Goal: Entertainment & Leisure: Consume media (video, audio)

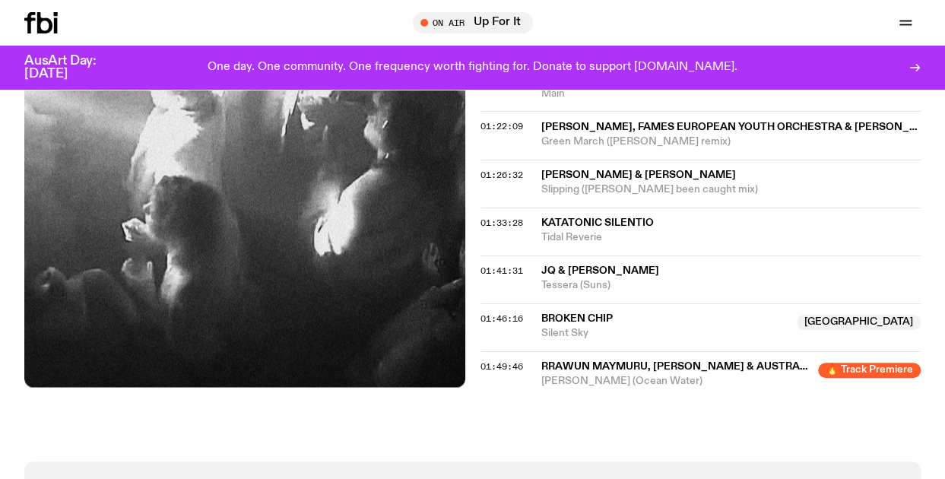
scroll to position [1515, 0]
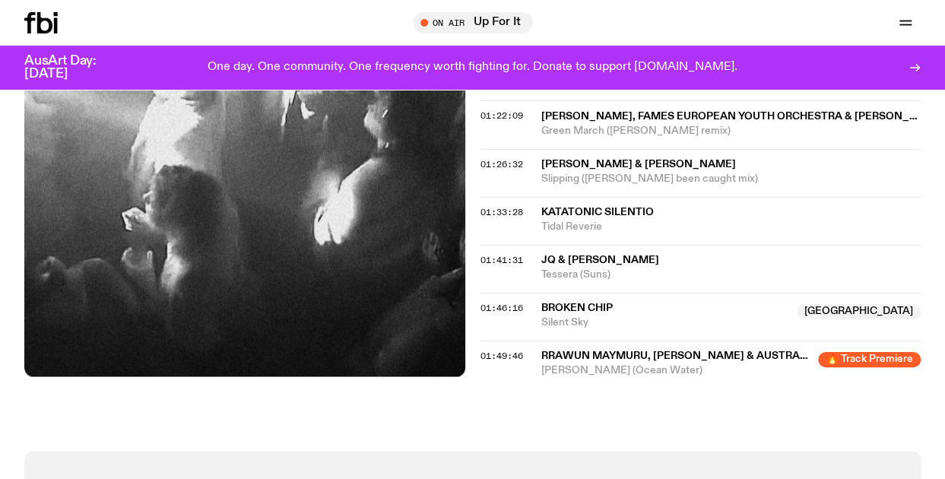
click at [866, 352] on span "🔥 Track Premiere" at bounding box center [869, 359] width 103 height 15
click at [658, 350] on span "Rrawun Maymuru, [PERSON_NAME] & Australian [PERSON_NAME] Orchestra" at bounding box center [763, 355] width 445 height 11
click at [603, 350] on span "Rrawun Maymuru, [PERSON_NAME] & Australian [PERSON_NAME] Orchestra" at bounding box center [763, 355] width 445 height 11
click at [594, 350] on span "Rrawun Maymuru, [PERSON_NAME] & Australian [PERSON_NAME] Orchestra" at bounding box center [763, 355] width 445 height 11
click at [486, 350] on span "01:49:46" at bounding box center [501, 356] width 43 height 12
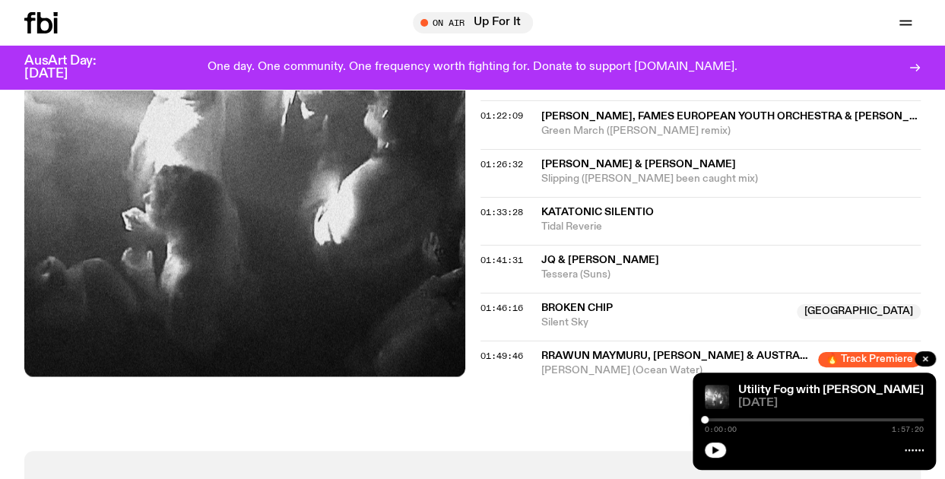
drag, startPoint x: 923, startPoint y: 421, endPoint x: 692, endPoint y: 420, distance: 231.0
click at [692, 420] on div "Utility Fog with [PERSON_NAME] [DATE] 0:00:00 1:57:20" at bounding box center [813, 420] width 243 height 97
click at [715, 452] on icon "button" at bounding box center [715, 449] width 9 height 9
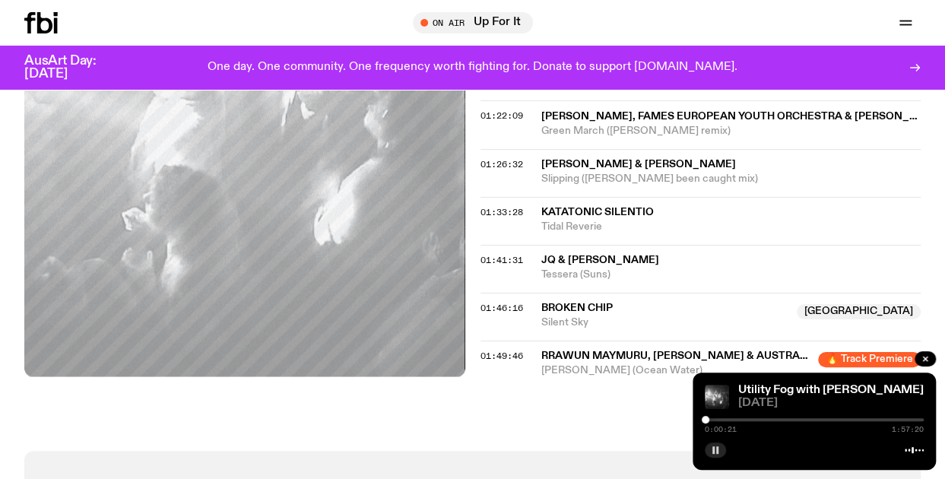
click at [578, 350] on span "Rrawun Maymuru, [PERSON_NAME] & Australian [PERSON_NAME] Orchestra" at bounding box center [763, 355] width 445 height 11
click at [502, 350] on span "01:49:46" at bounding box center [501, 356] width 43 height 12
drag, startPoint x: 911, startPoint y: 420, endPoint x: 702, endPoint y: 419, distance: 209.0
click at [702, 419] on div at bounding box center [705, 420] width 8 height 8
click at [491, 350] on span "01:49:46" at bounding box center [501, 356] width 43 height 12
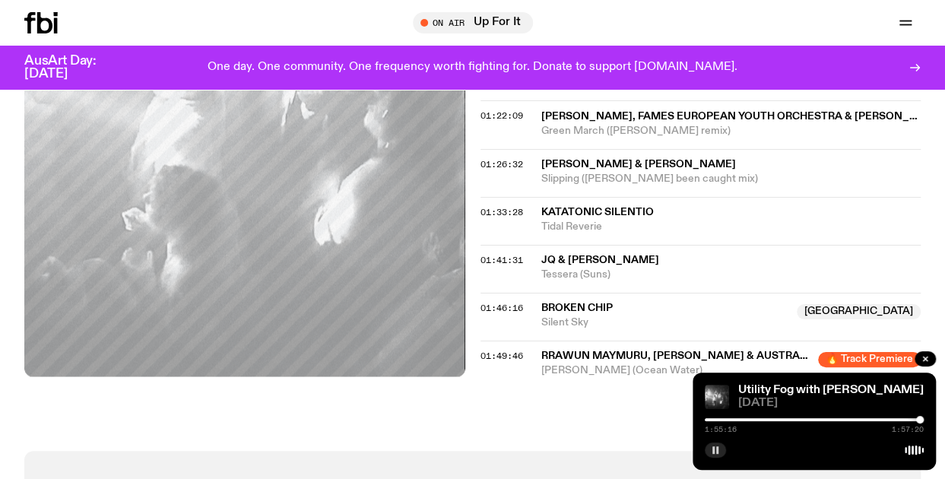
click at [736, 418] on div at bounding box center [810, 419] width 219 height 3
click at [923, 359] on icon "button" at bounding box center [924, 358] width 9 height 9
